Goal: Transaction & Acquisition: Purchase product/service

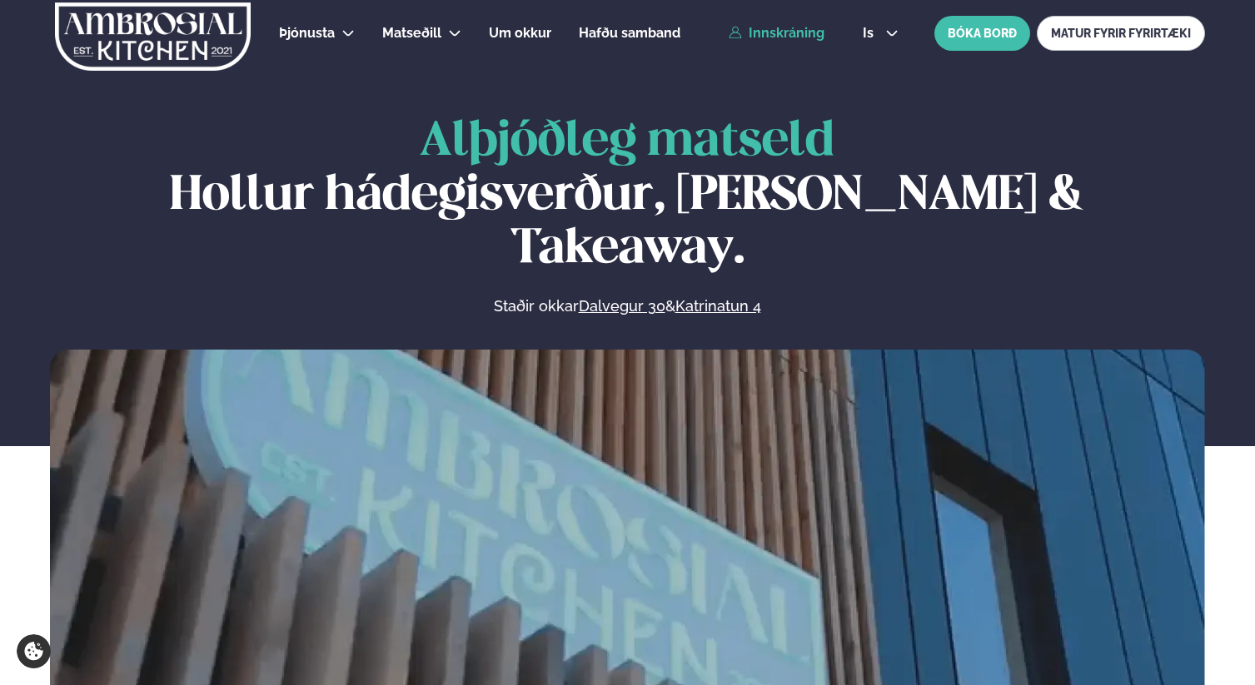
click at [799, 37] on link "Innskráning" at bounding box center [777, 33] width 96 height 15
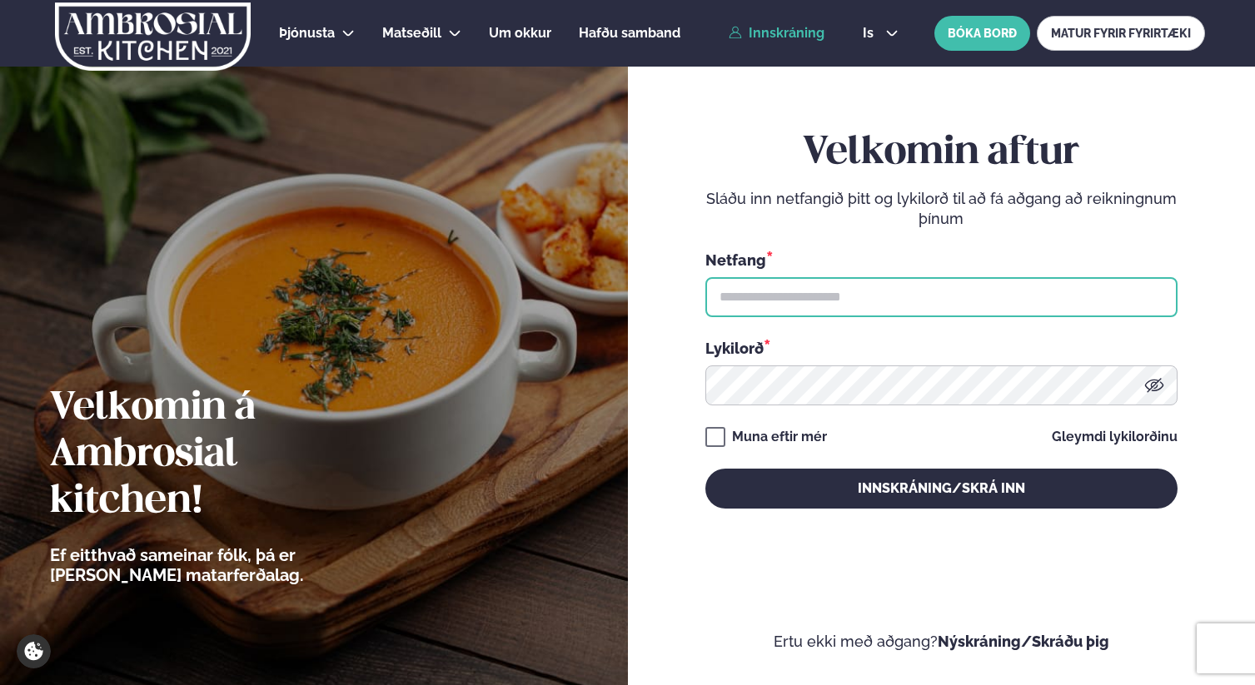
type input "**********"
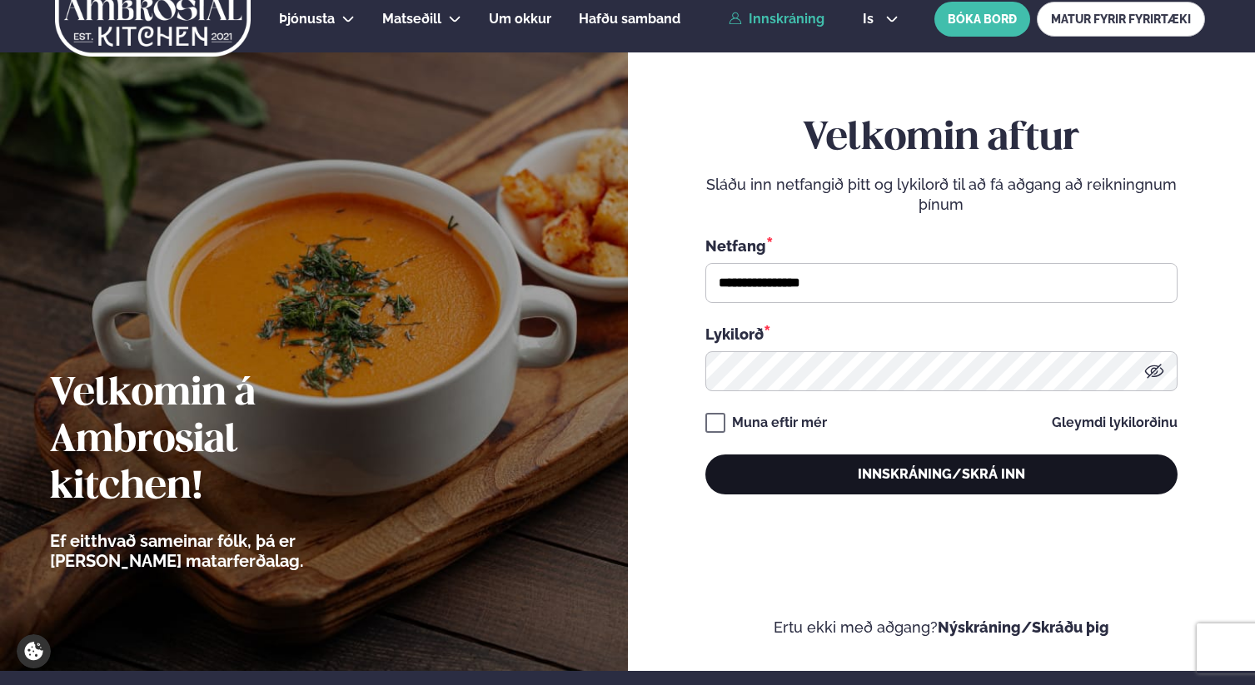
click at [885, 475] on button "Innskráning/Skrá inn" at bounding box center [941, 475] width 472 height 40
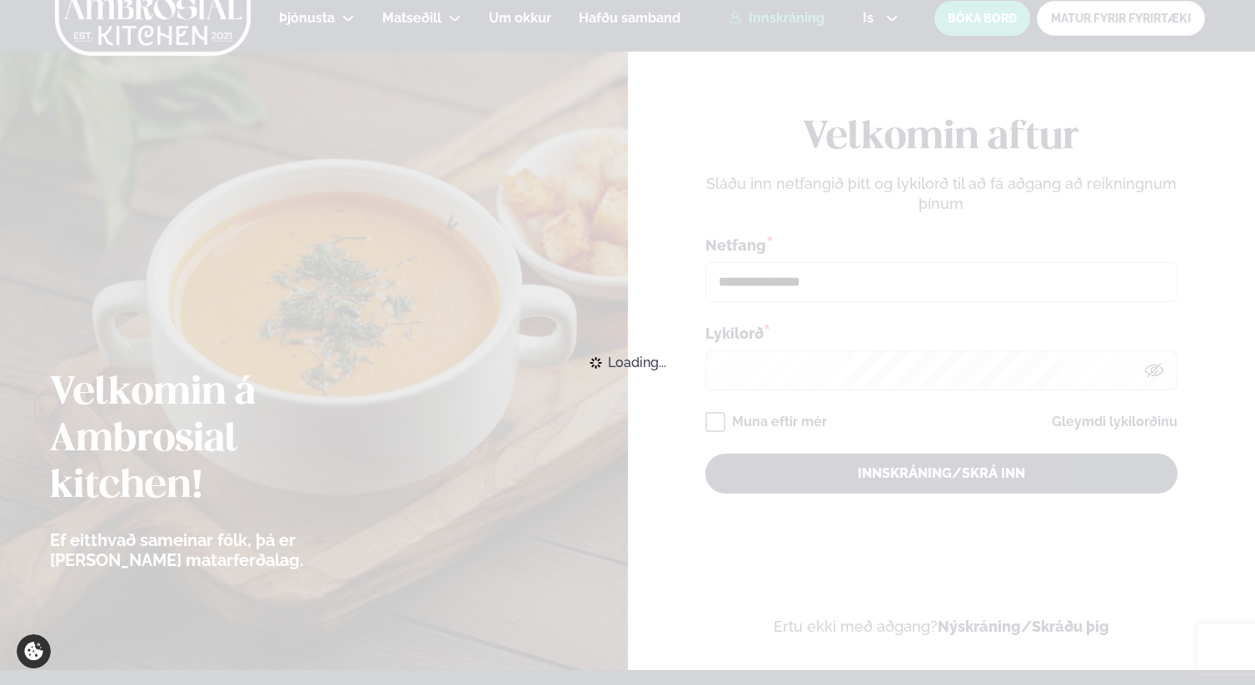
scroll to position [14, 0]
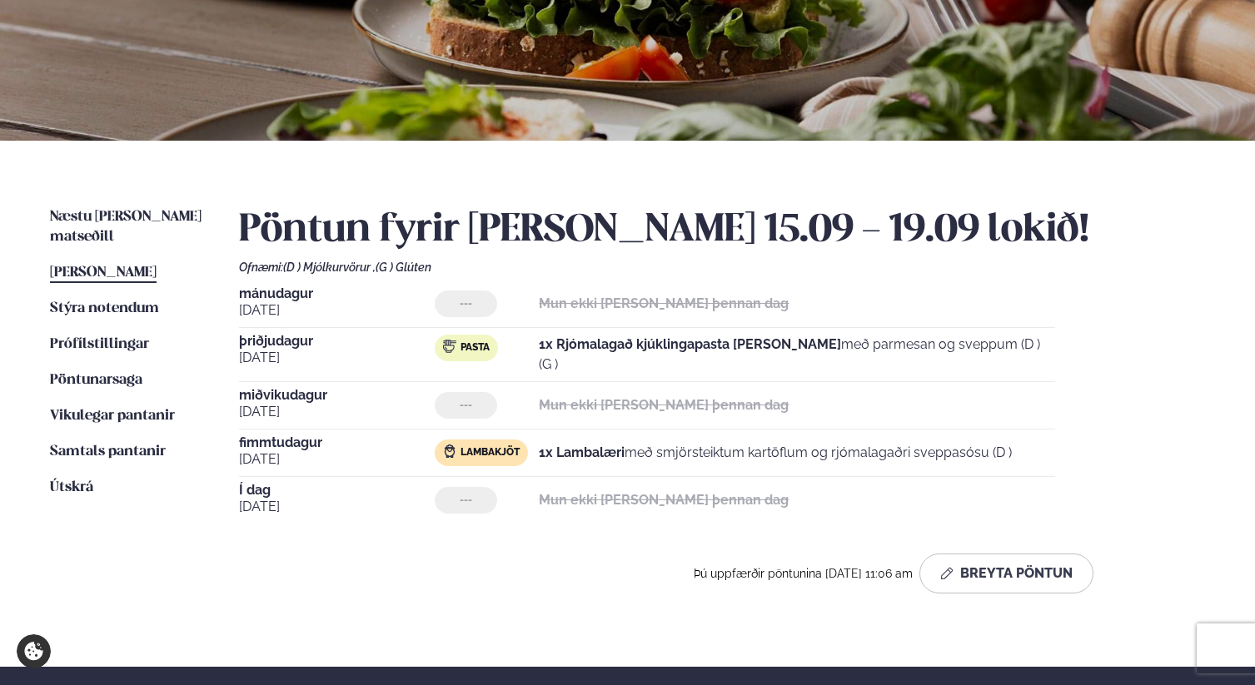
scroll to position [238, 0]
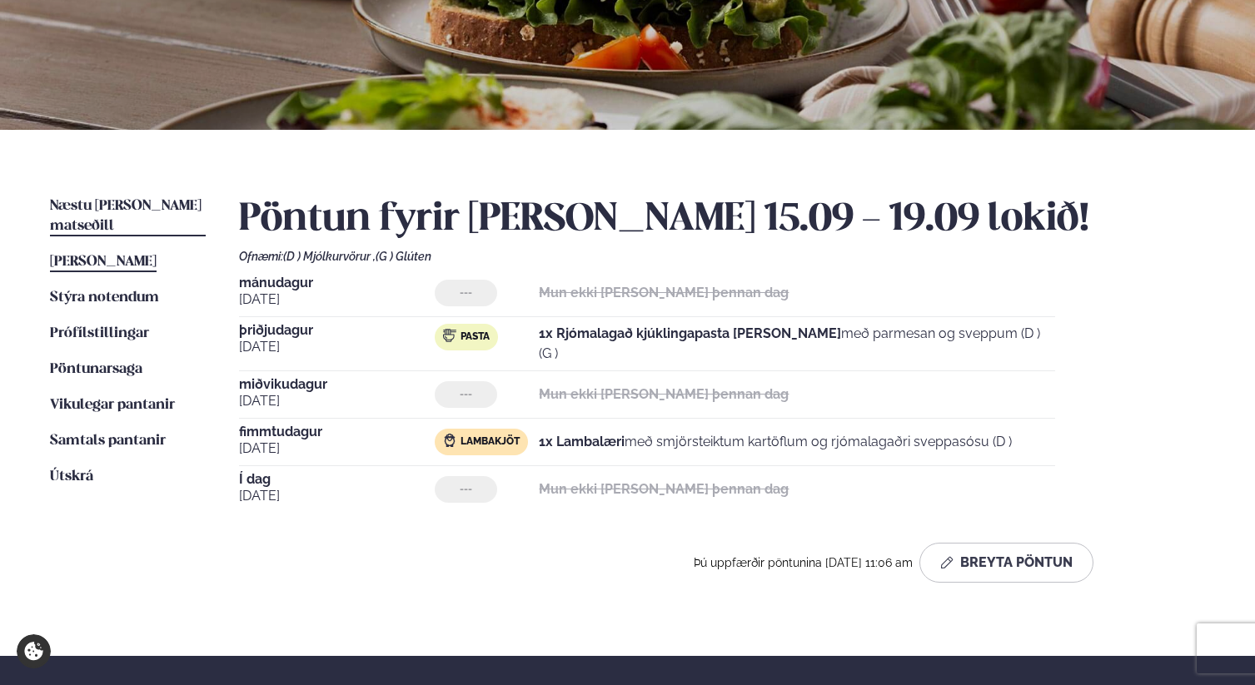
click at [117, 202] on span "Næstu [PERSON_NAME] matseðill" at bounding box center [126, 216] width 152 height 34
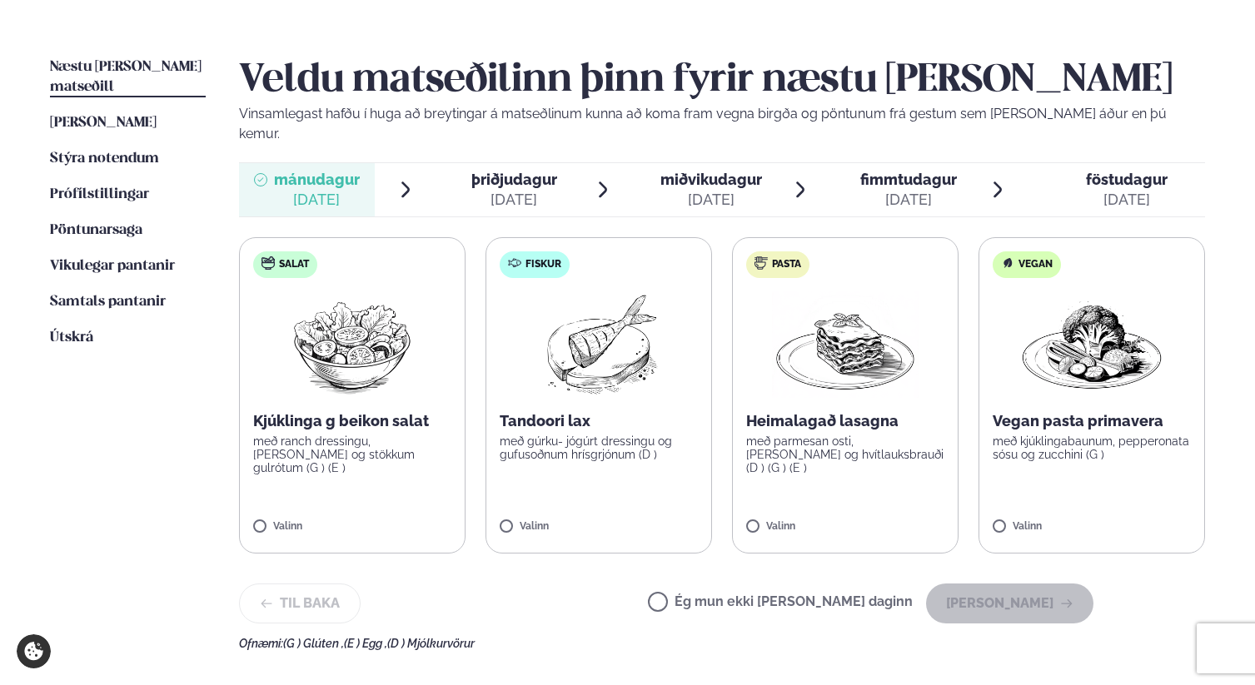
scroll to position [415, 0]
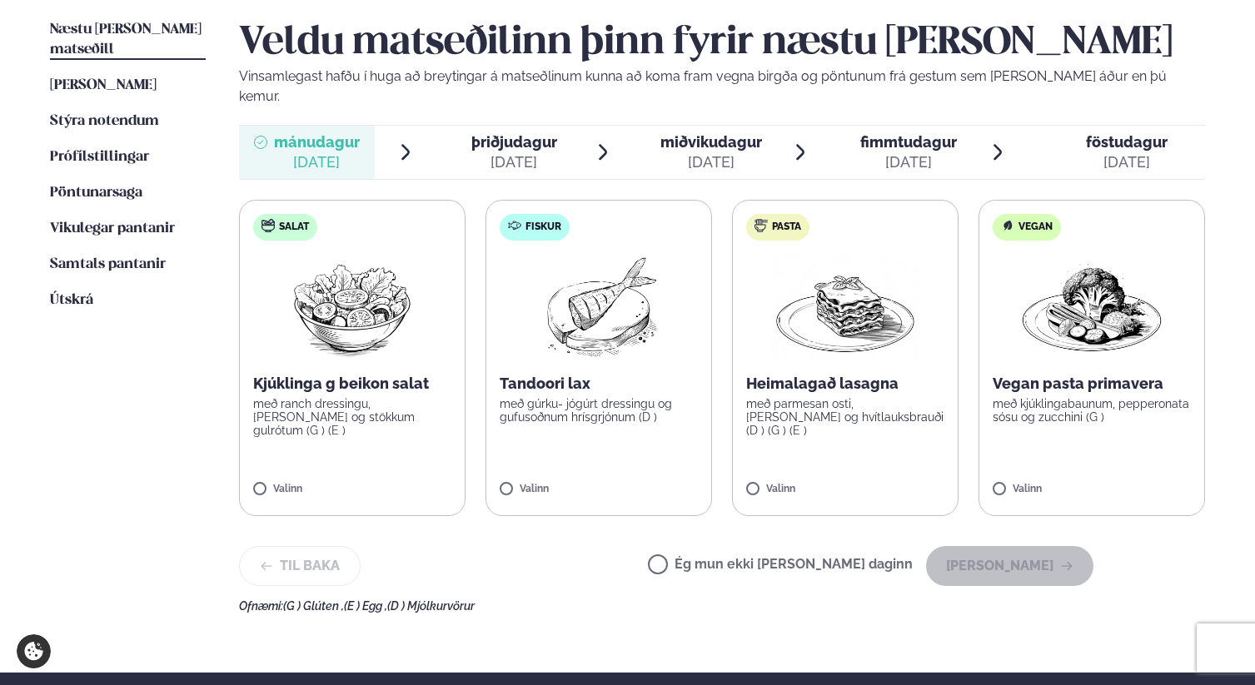
click at [516, 132] on div "þriðjudagur þri." at bounding box center [514, 142] width 86 height 20
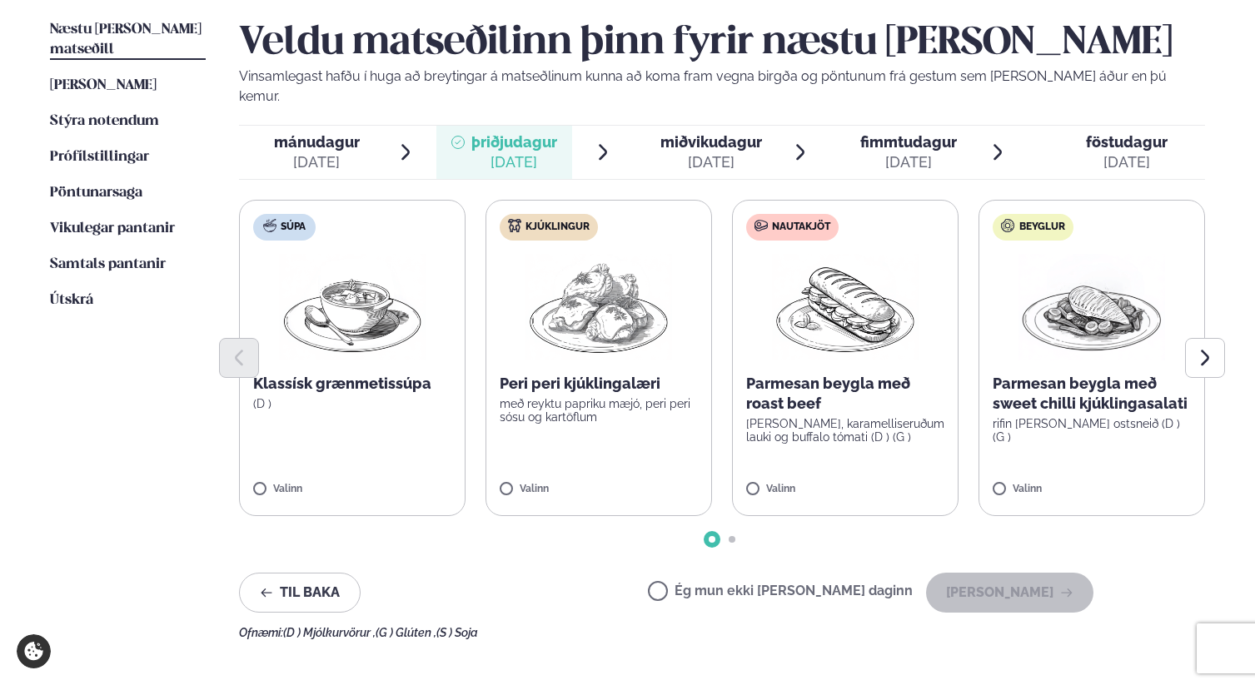
click at [316, 133] on span "mánudagur" at bounding box center [317, 141] width 86 height 17
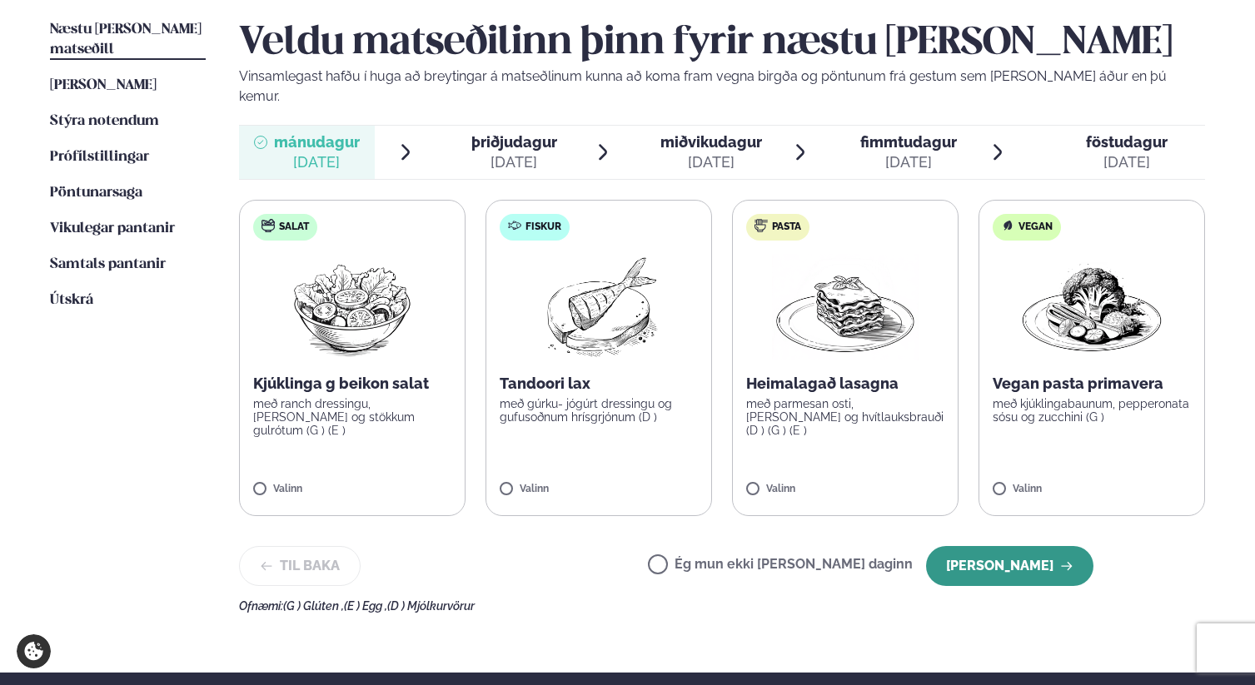
click at [1018, 554] on button "[PERSON_NAME]" at bounding box center [1009, 566] width 167 height 40
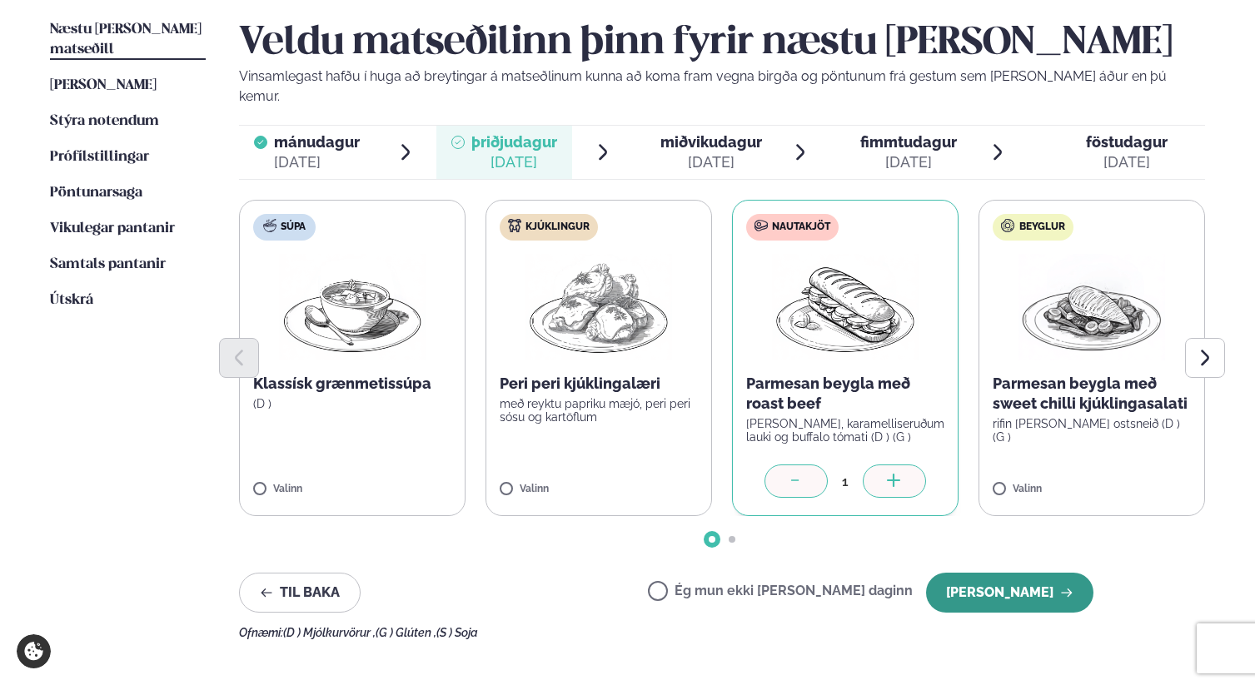
click at [1017, 573] on button "[PERSON_NAME]" at bounding box center [1009, 593] width 167 height 40
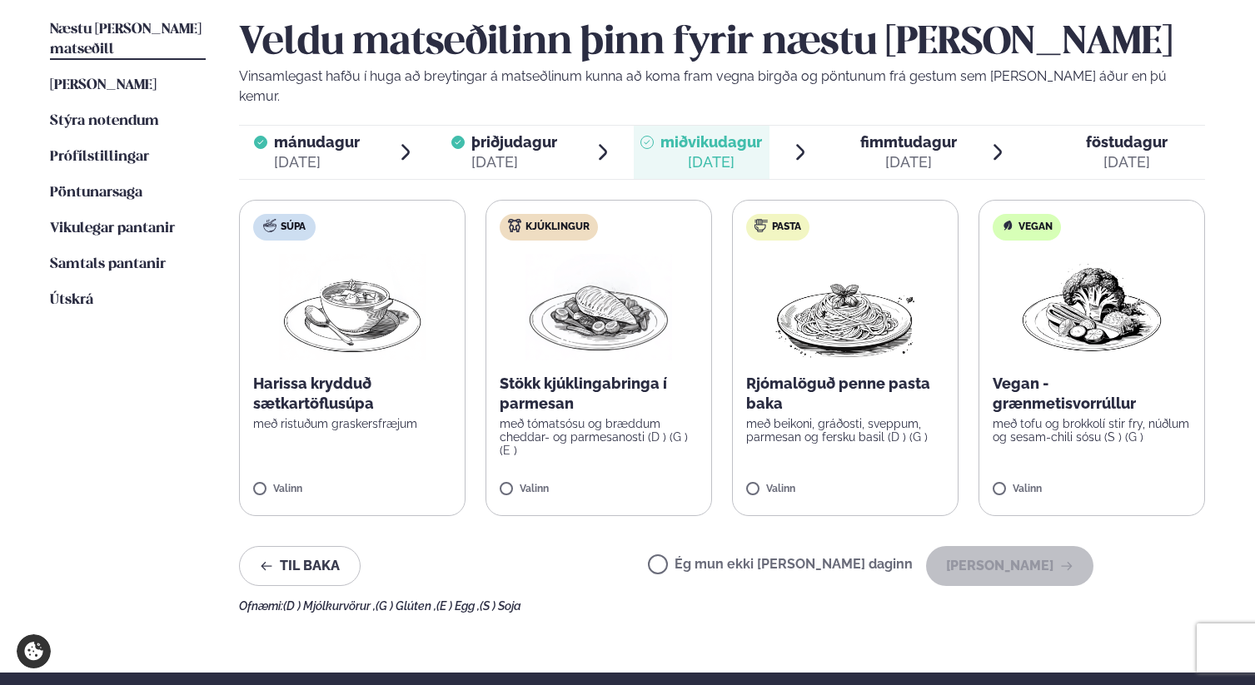
click at [815, 374] on p "Rjómalöguð penne pasta baka" at bounding box center [845, 394] width 198 height 40
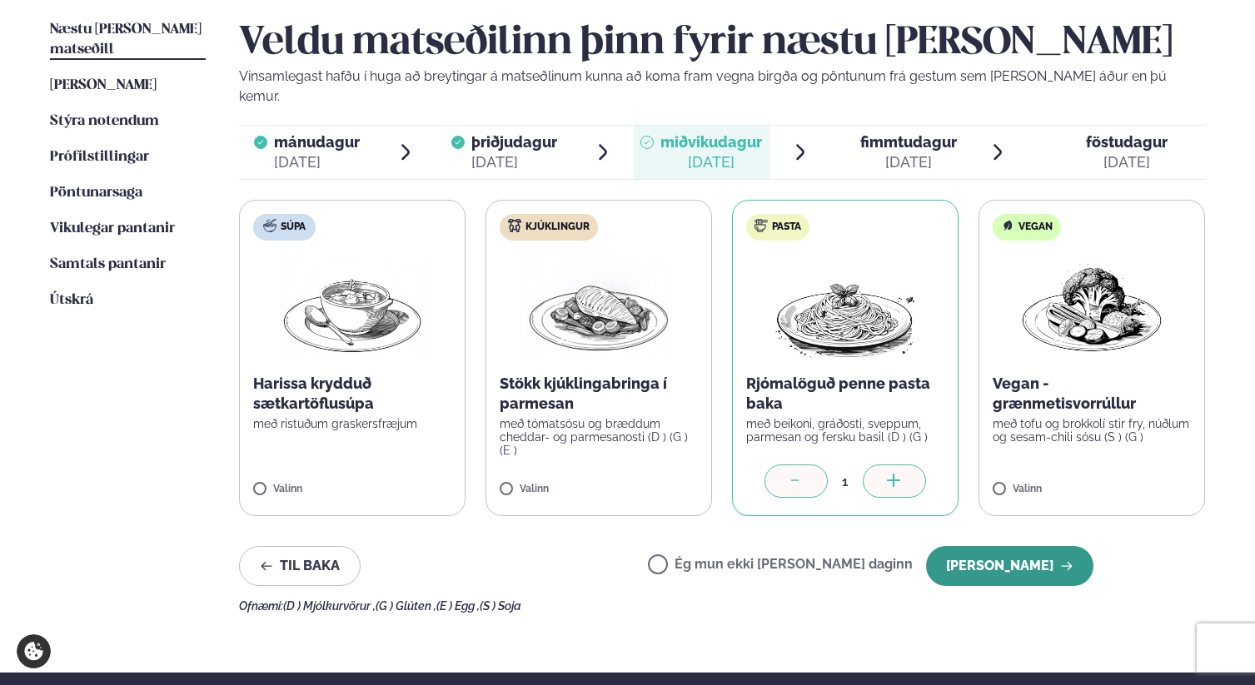
click at [1016, 550] on button "[PERSON_NAME]" at bounding box center [1009, 566] width 167 height 40
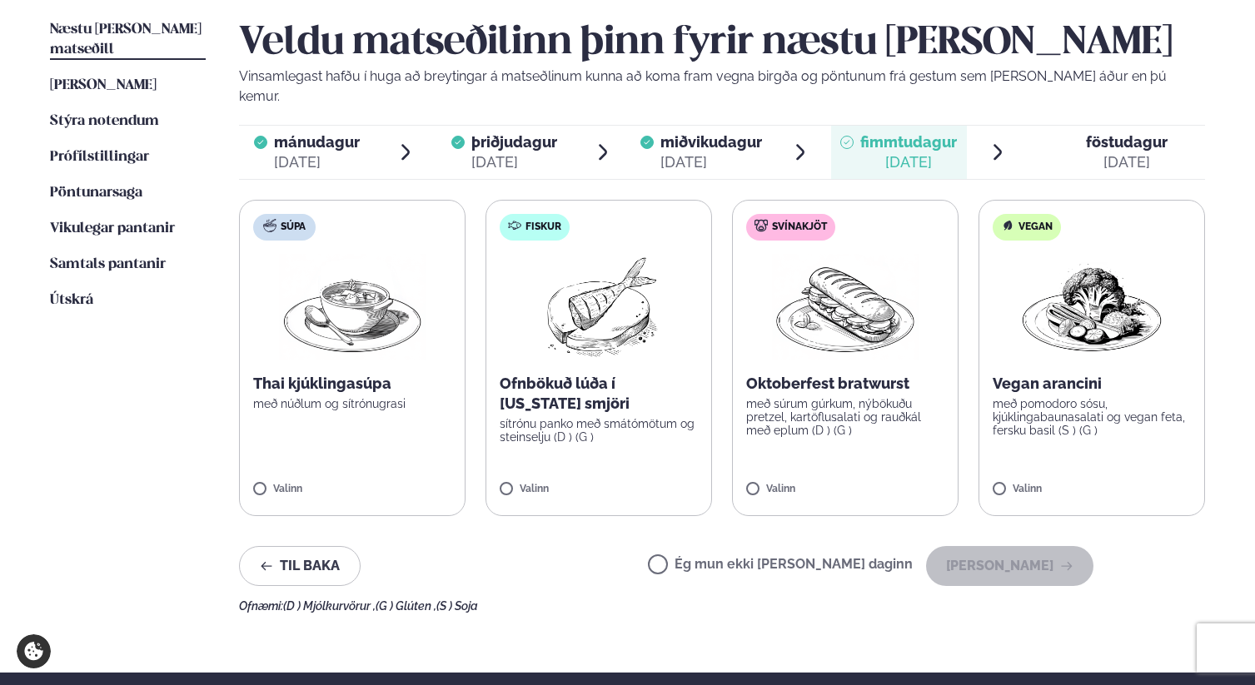
click at [628, 385] on p "Ofnbökuð lúða í [US_STATE] smjöri" at bounding box center [599, 394] width 198 height 40
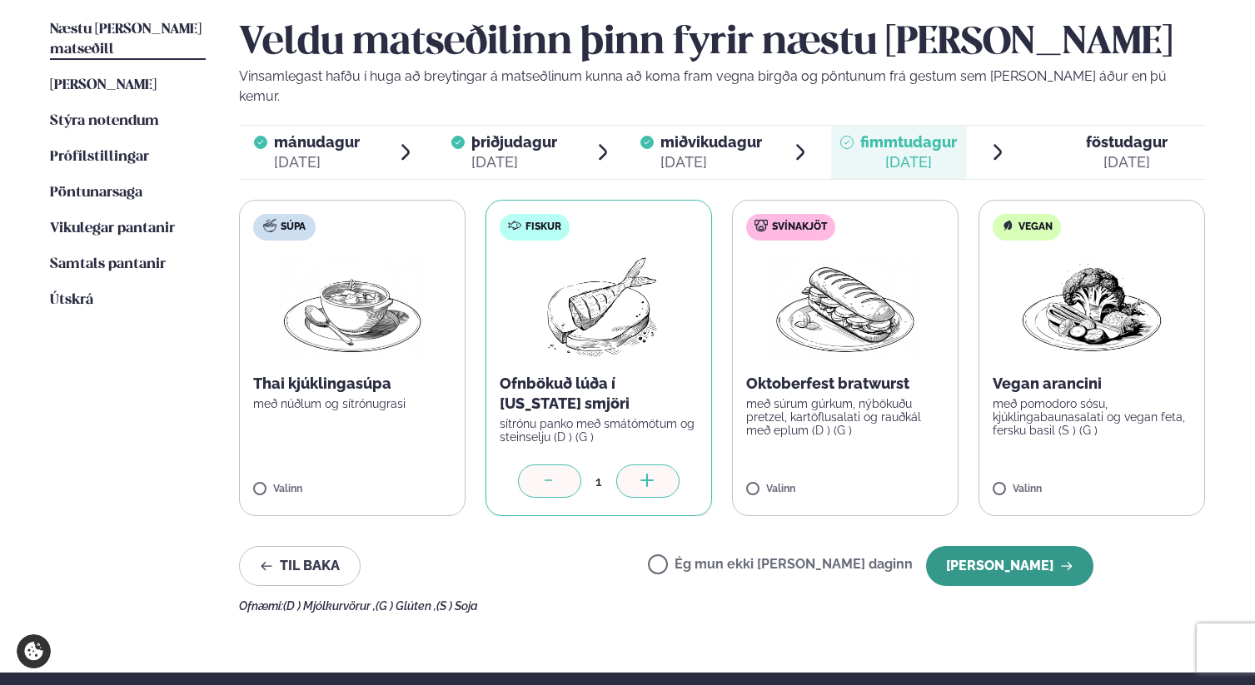
click at [1007, 546] on button "[PERSON_NAME]" at bounding box center [1009, 566] width 167 height 40
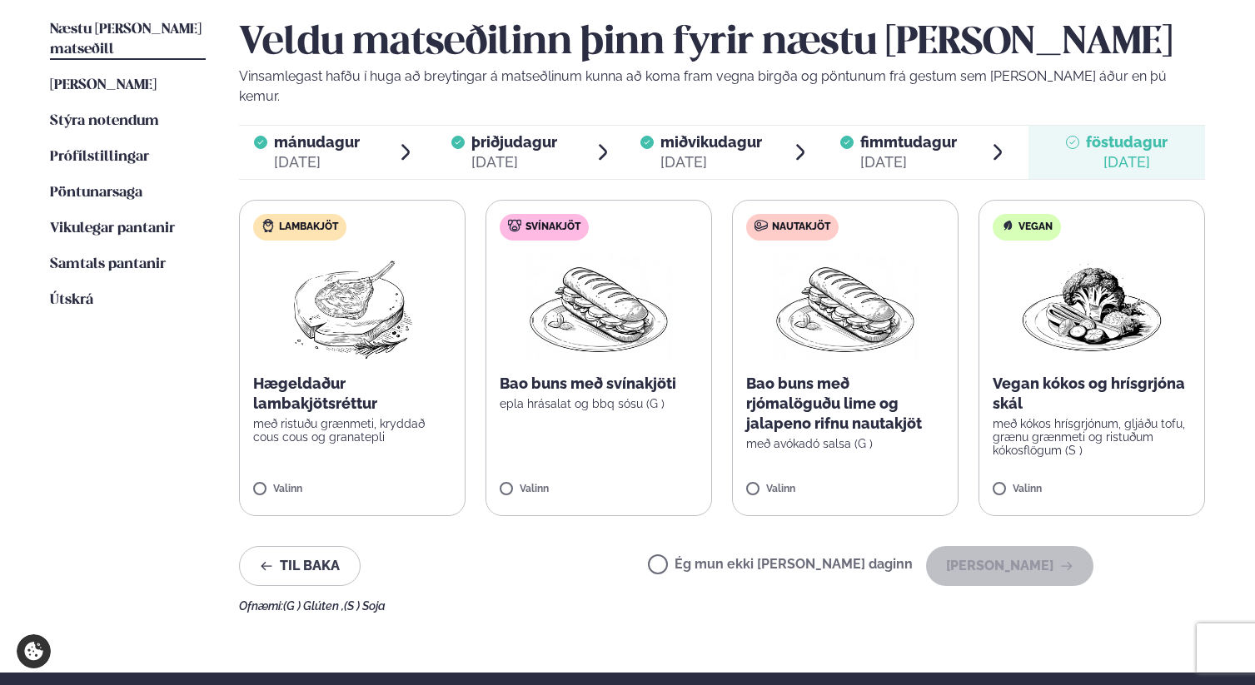
click at [834, 558] on label "Ég mun ekki [PERSON_NAME] daginn" at bounding box center [780, 566] width 265 height 17
click at [988, 553] on button "[PERSON_NAME]" at bounding box center [1009, 566] width 167 height 40
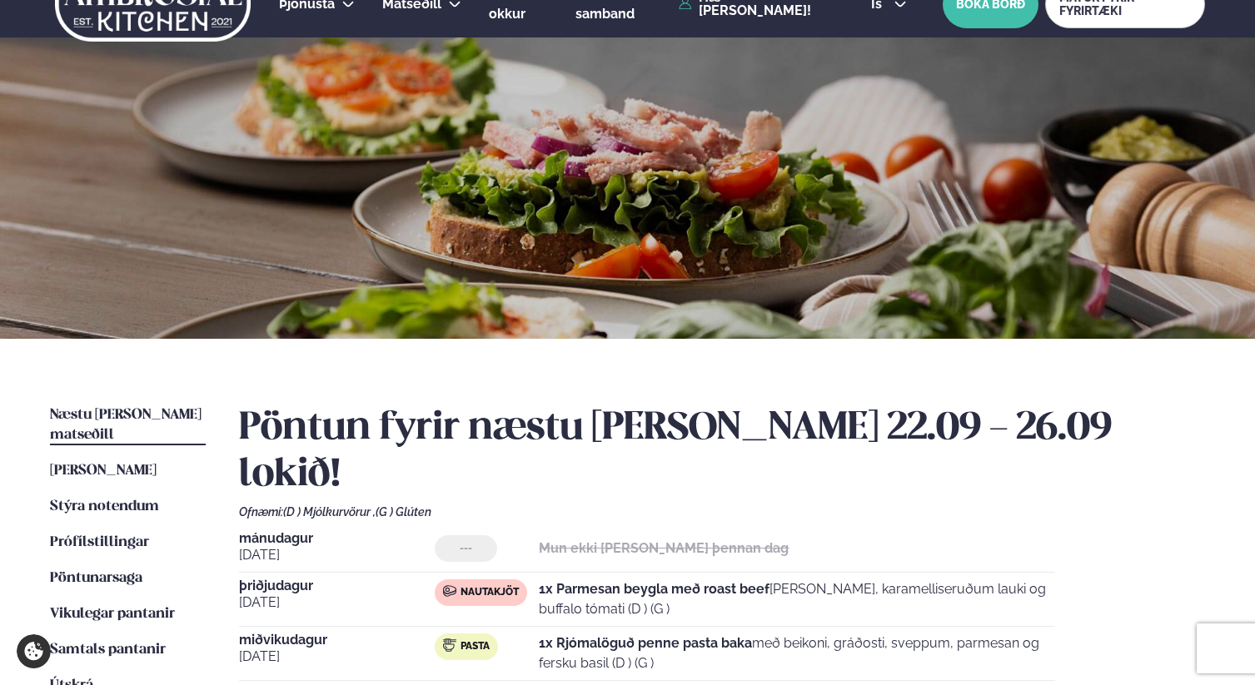
scroll to position [0, 0]
